Goal: Task Accomplishment & Management: Manage account settings

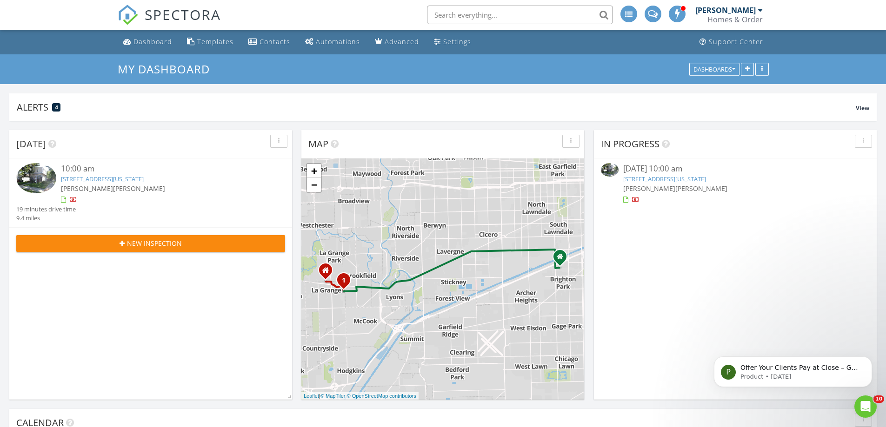
click at [686, 179] on link "149 Washington Ave, La Grange, IL 60525" at bounding box center [664, 179] width 83 height 8
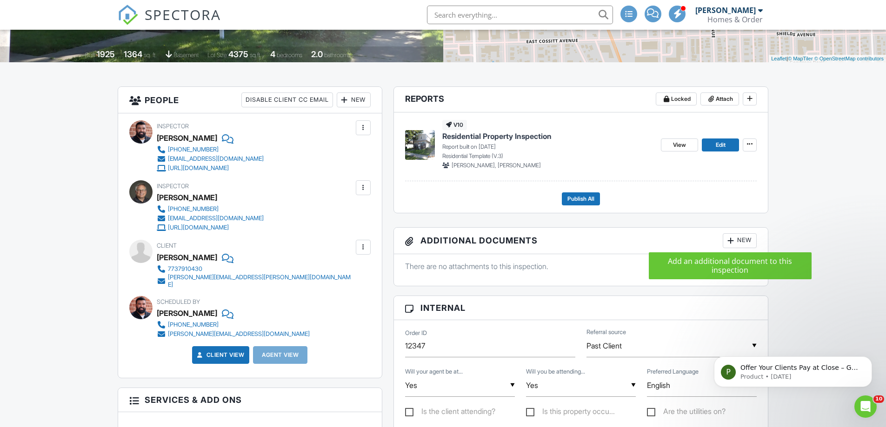
click at [731, 240] on div at bounding box center [730, 240] width 9 height 9
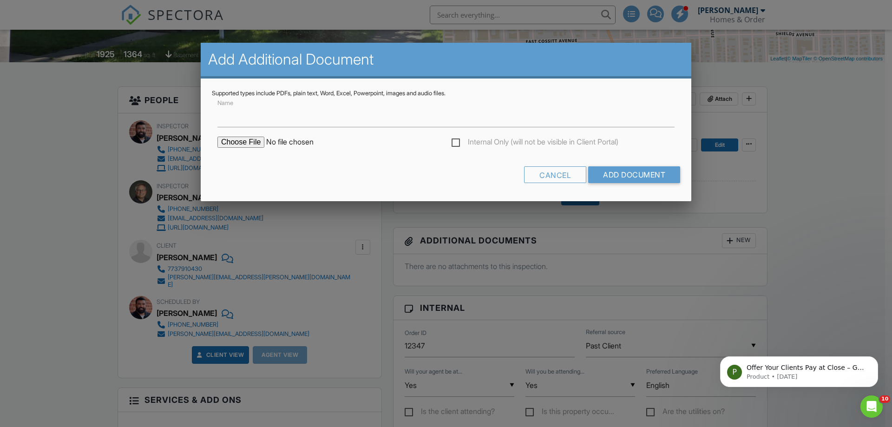
click at [244, 142] on input "file" at bounding box center [297, 142] width 158 height 11
type input "C:\fakepath\all_floors_149_[US_STATE]_avenue_la_grange_with_dim.pdf"
click at [360, 122] on input "Name" at bounding box center [446, 116] width 457 height 23
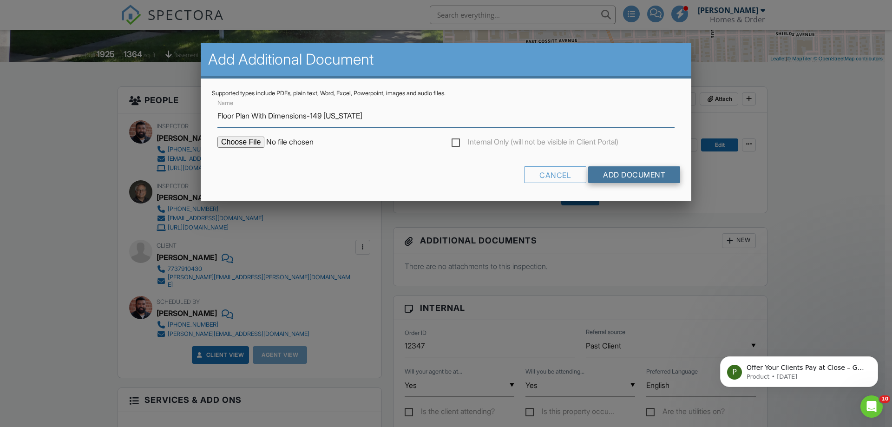
type input "Floor Plan With Dimensions-149 [US_STATE]"
click at [648, 173] on input "Add Document" at bounding box center [634, 174] width 92 height 17
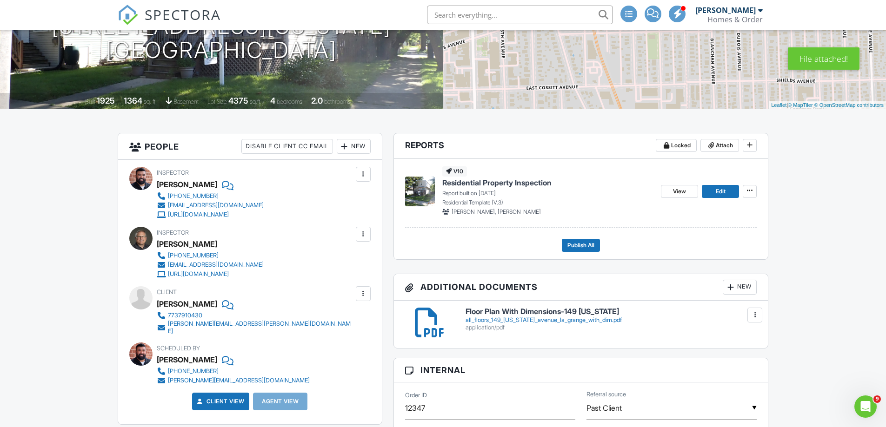
click at [568, 320] on div "all_floors_149_washington_avenue_la_grange_with_dim.pdf" at bounding box center [610, 320] width 291 height 7
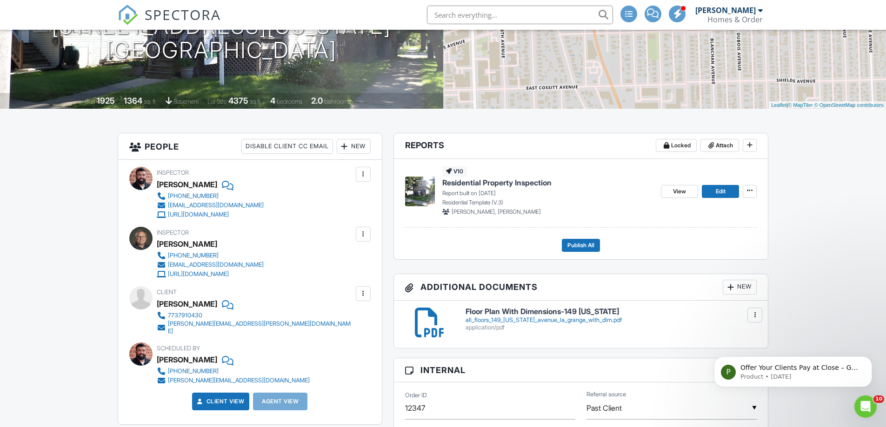
click at [548, 184] on span "Residential Property Inspection" at bounding box center [496, 183] width 109 height 10
